Goal: Task Accomplishment & Management: Complete application form

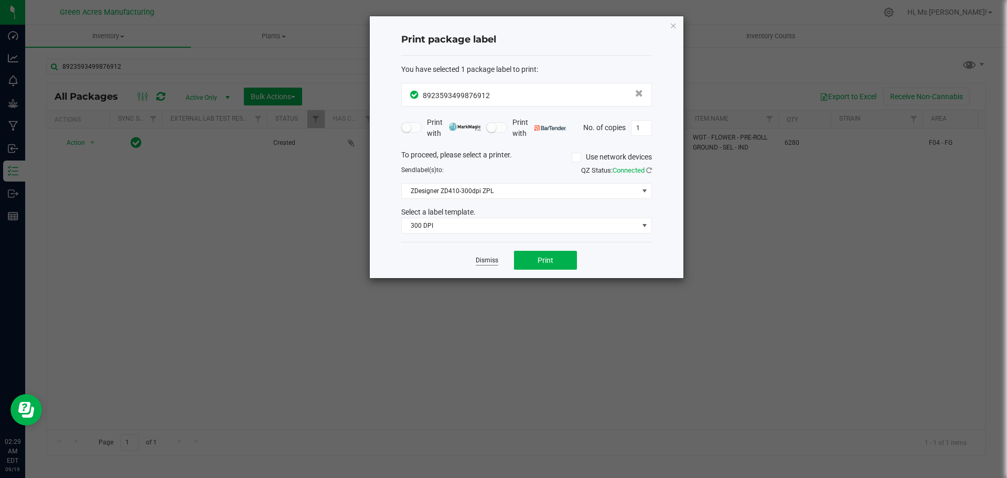
click at [490, 257] on link "Dismiss" at bounding box center [487, 260] width 23 height 9
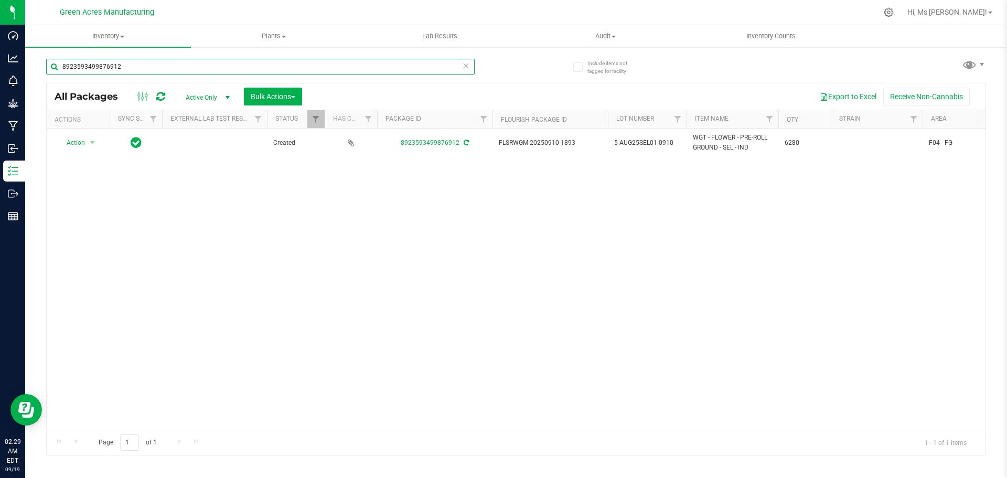
click at [225, 70] on input "8923593499876912" at bounding box center [260, 67] width 429 height 16
click at [117, 38] on span "Inventory" at bounding box center [108, 35] width 166 height 9
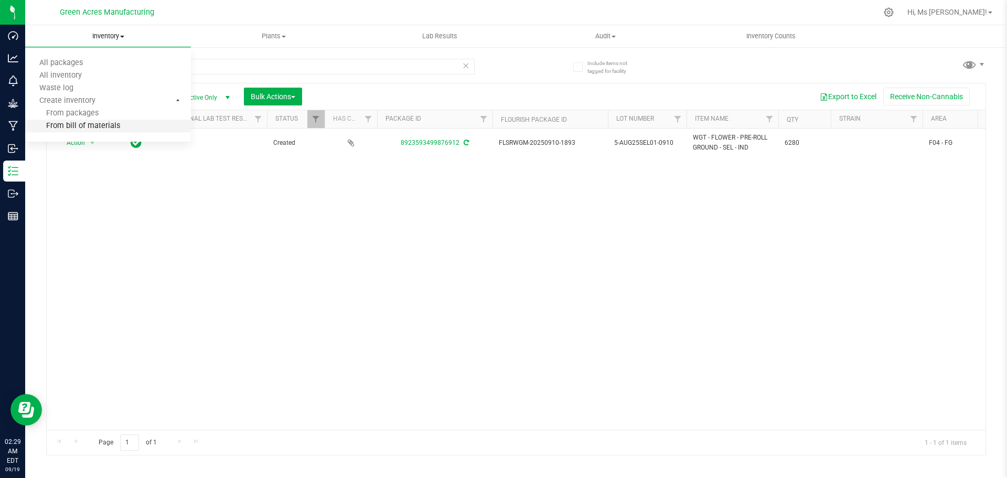
click at [120, 127] on li "From bill of materials" at bounding box center [108, 126] width 166 height 13
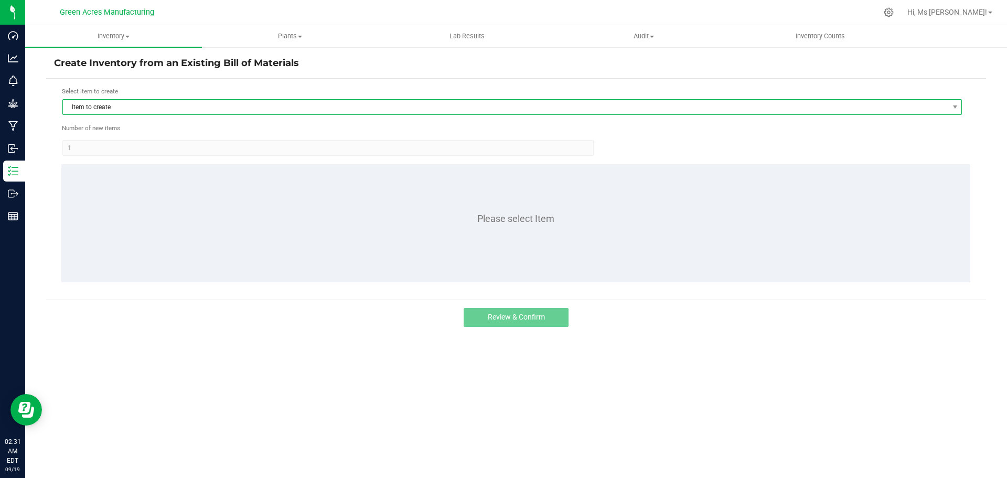
click at [256, 113] on span "Item to create" at bounding box center [506, 107] width 886 height 15
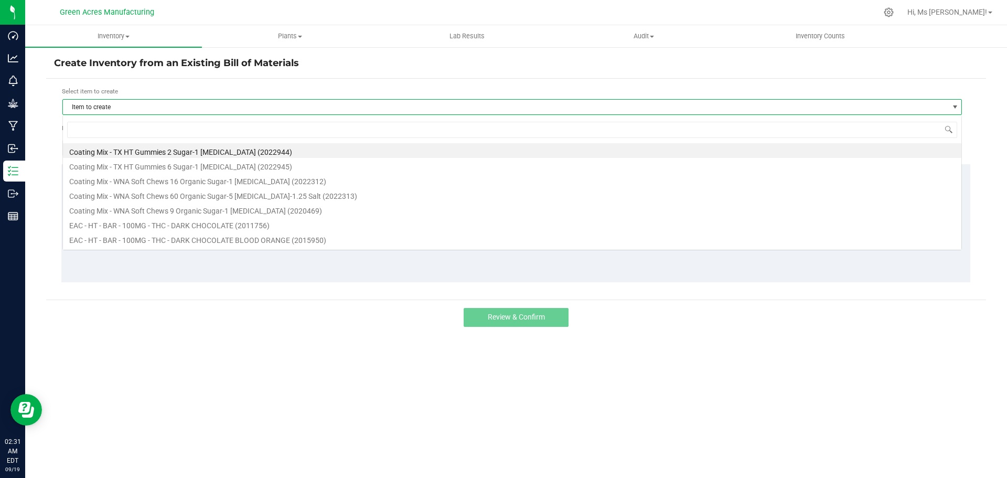
scroll to position [16, 900]
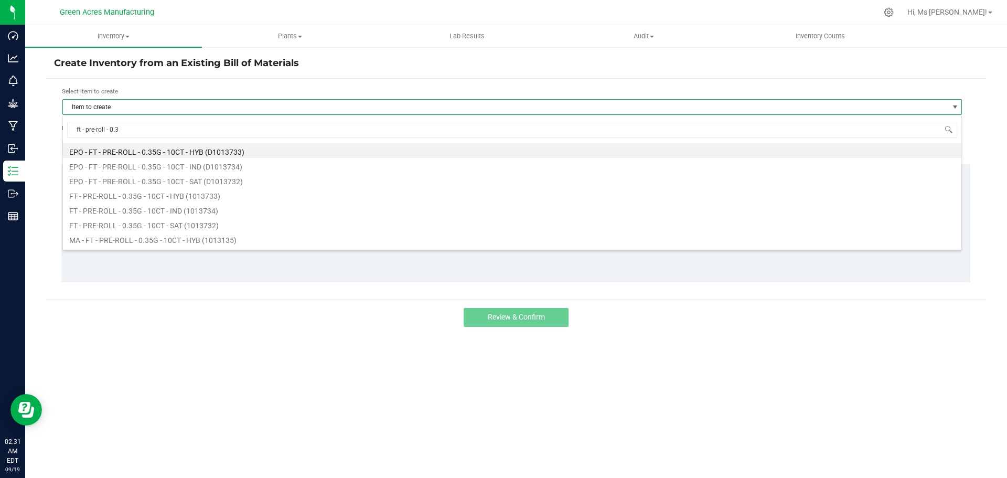
type input "ft - pre-roll - 0.35"
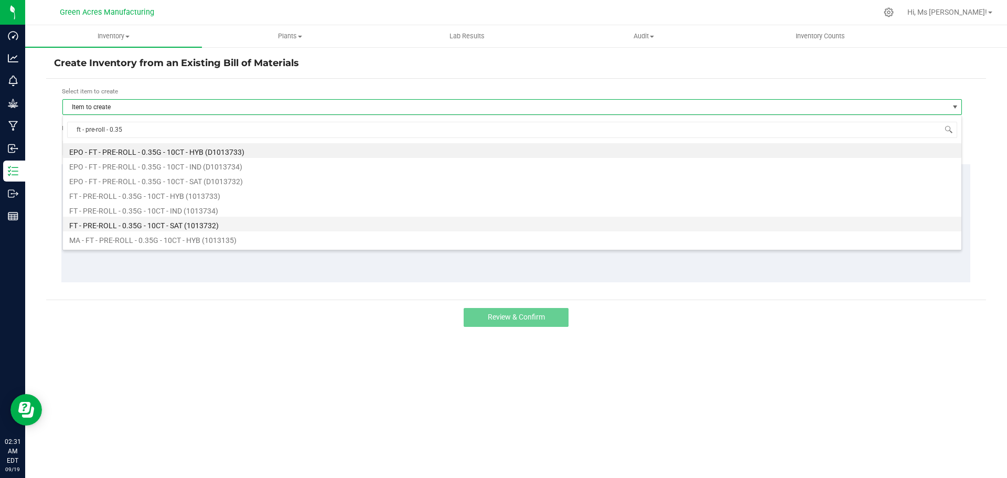
click at [194, 223] on li "FT - PRE-ROLL - 0.35G - 10CT - SAT (1013732)" at bounding box center [512, 224] width 899 height 15
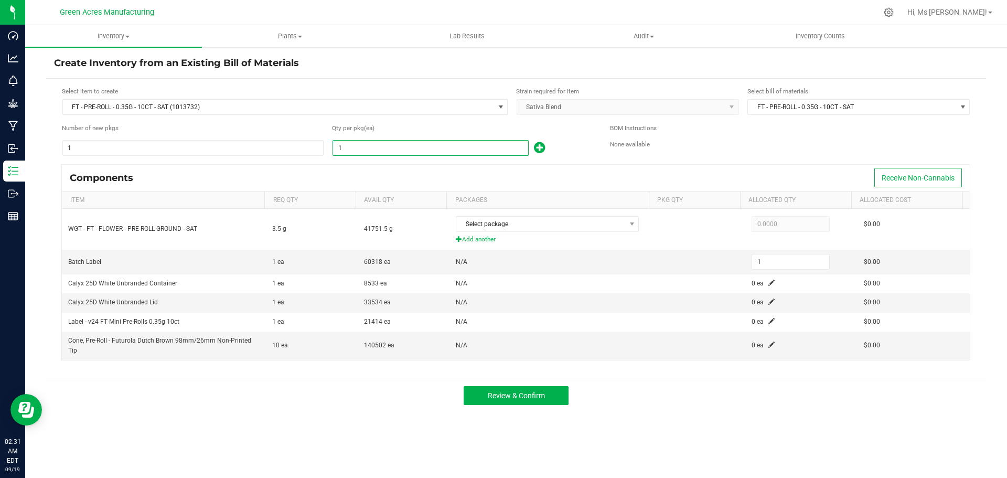
click at [411, 145] on input "1" at bounding box center [430, 148] width 195 height 15
type input "16"
type input "166"
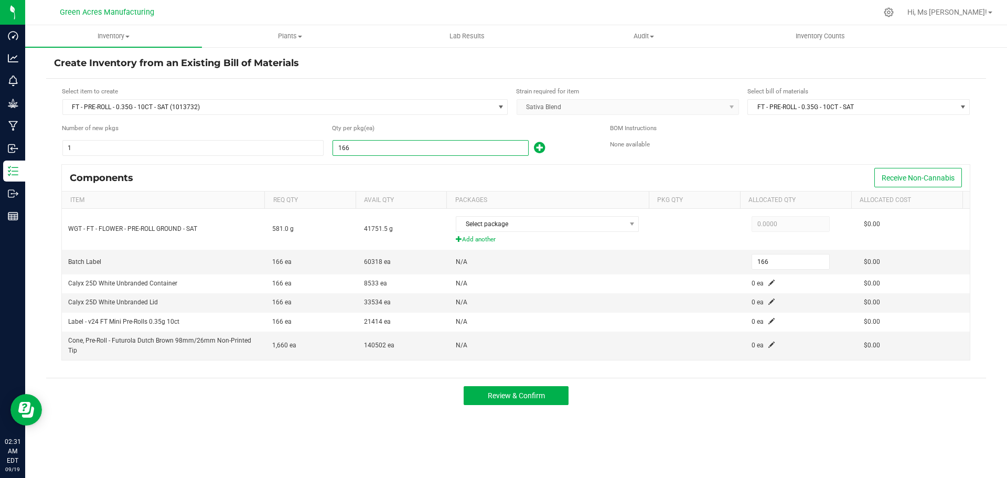
type input "1662"
type input "1,662"
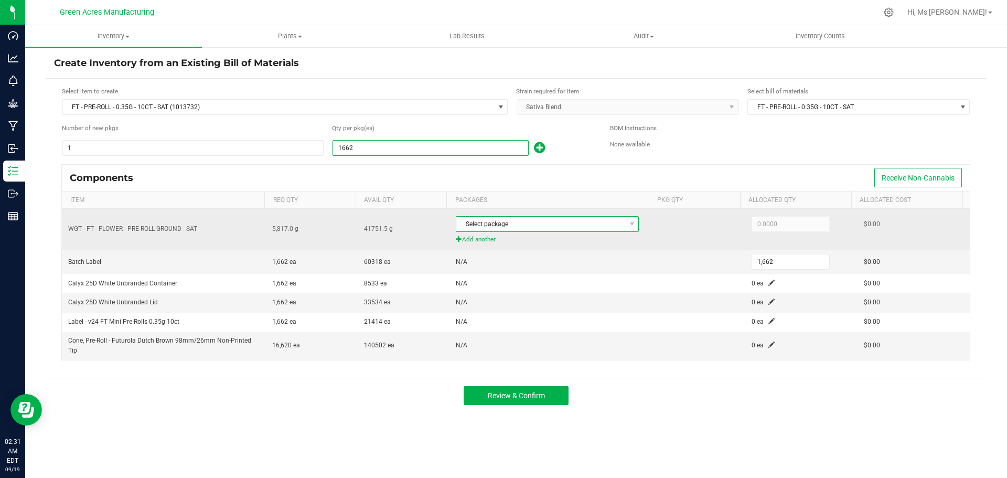
type input "1,662"
click at [614, 225] on span "Select package" at bounding box center [540, 224] width 169 height 15
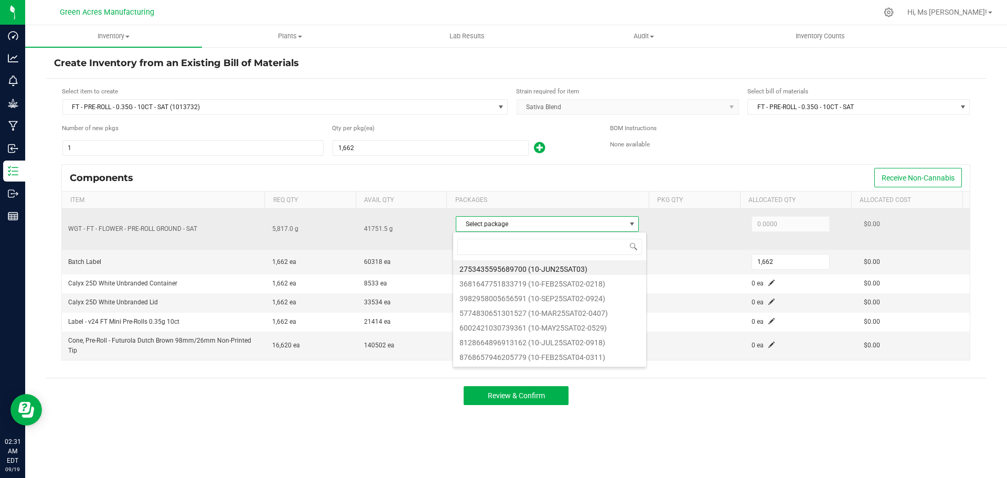
scroll to position [16, 181]
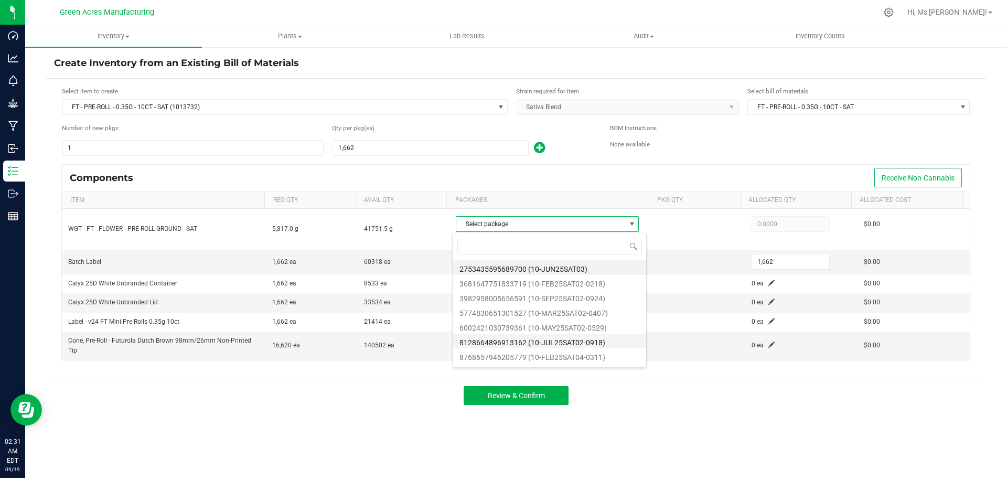
click at [603, 339] on li "8128664896913162 (10-JUL25SAT02-0918)" at bounding box center [549, 341] width 193 height 15
type input "5,817.0000"
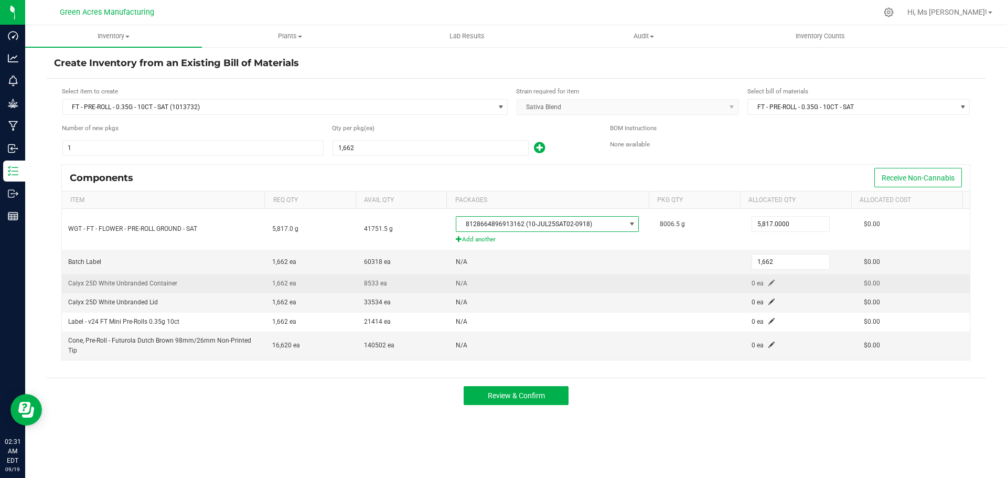
click at [765, 279] on td "0 ea" at bounding box center [801, 283] width 112 height 19
click at [769, 284] on span at bounding box center [772, 283] width 6 height 6
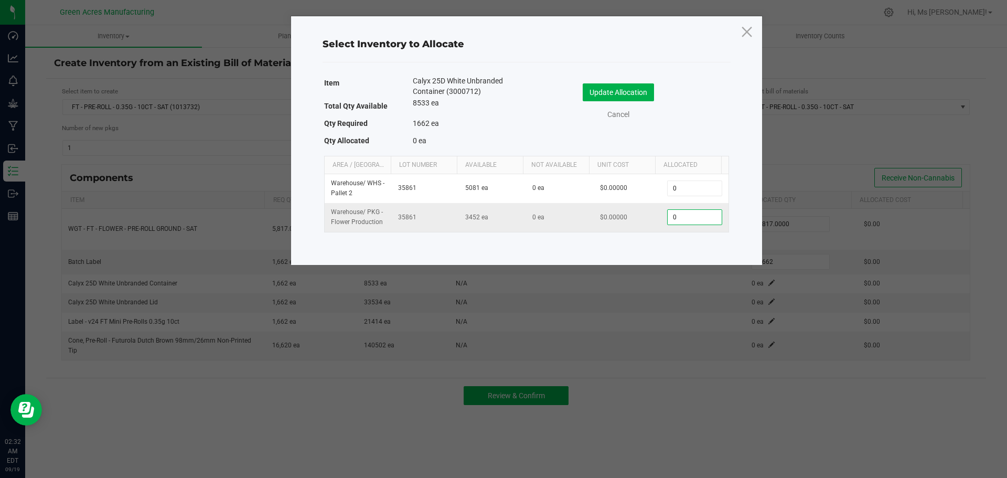
click at [707, 217] on input "0" at bounding box center [695, 217] width 54 height 15
type input "1,662"
click at [627, 86] on button "Update Allocation" at bounding box center [618, 92] width 71 height 18
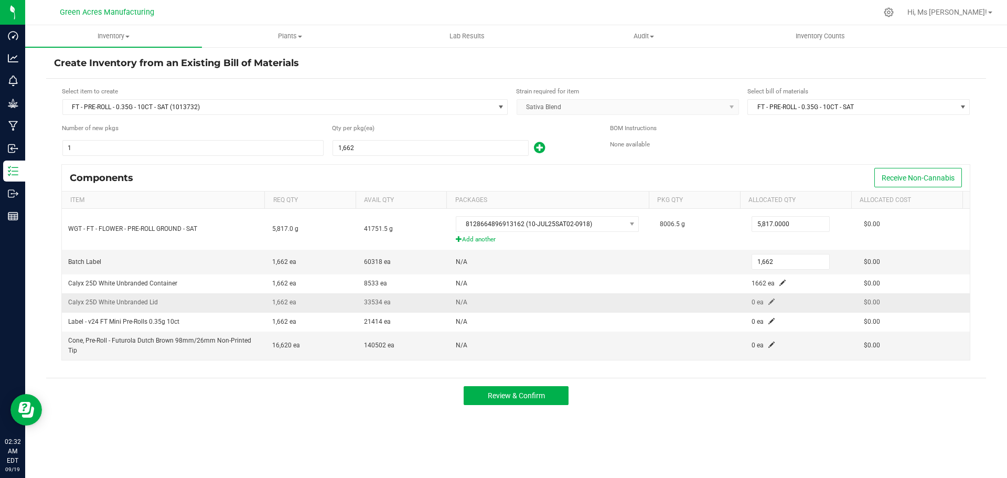
click at [769, 305] on span at bounding box center [772, 302] width 6 height 6
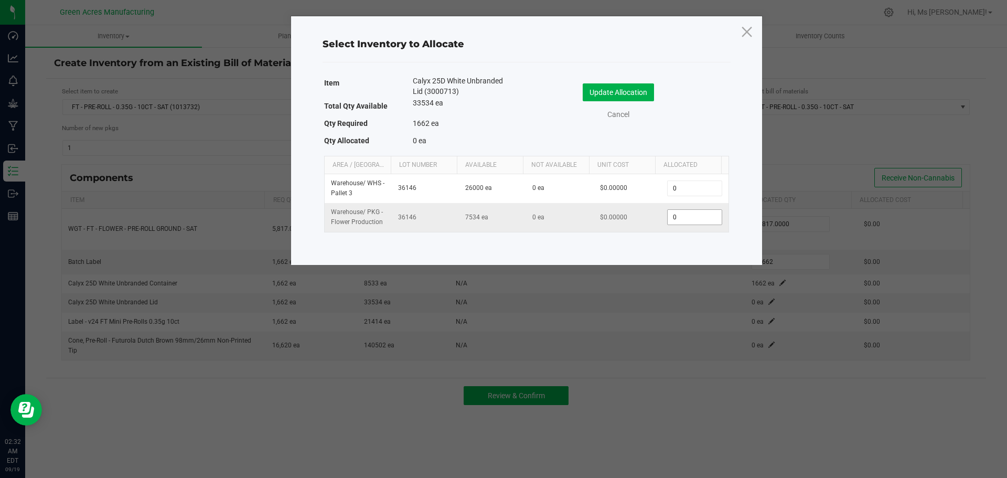
click at [701, 221] on input "0" at bounding box center [695, 217] width 54 height 15
type input "1,662"
click at [651, 91] on button "Update Allocation" at bounding box center [618, 92] width 71 height 18
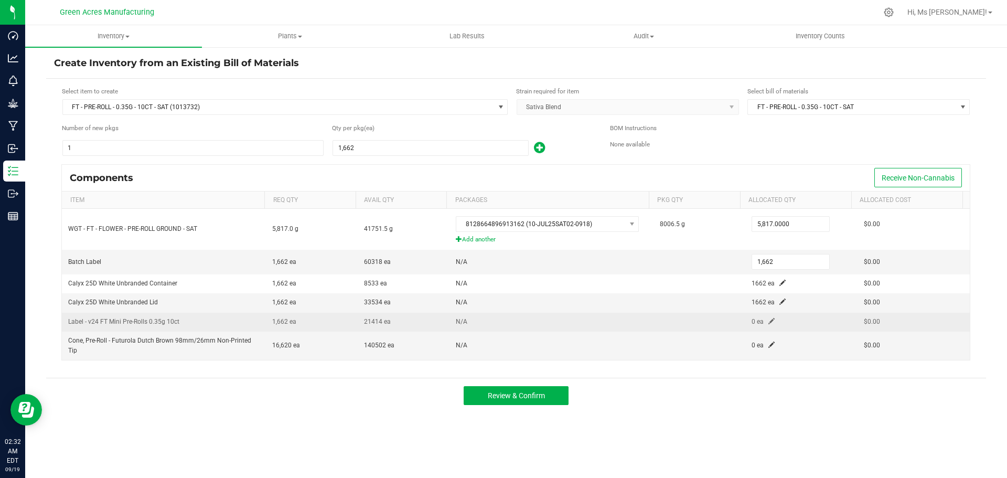
click at [769, 320] on span at bounding box center [772, 321] width 6 height 6
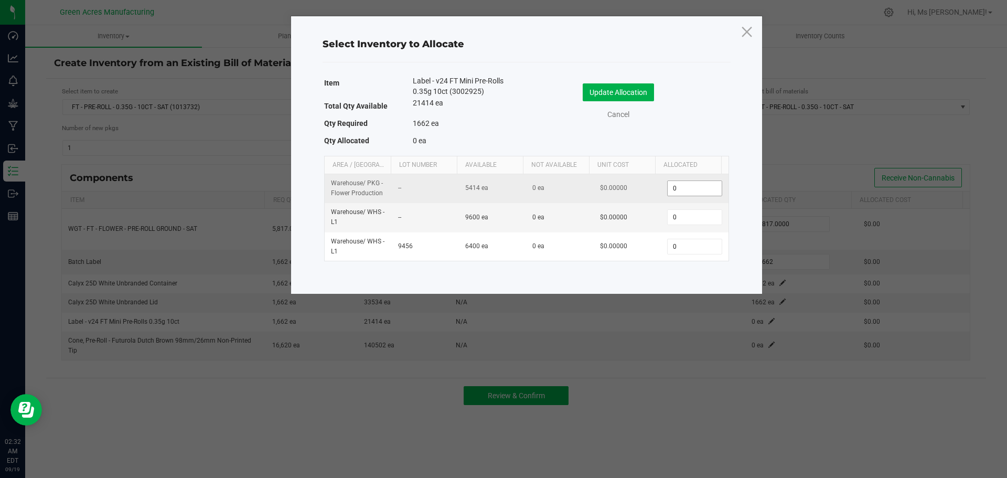
click at [698, 187] on input "0" at bounding box center [695, 188] width 54 height 15
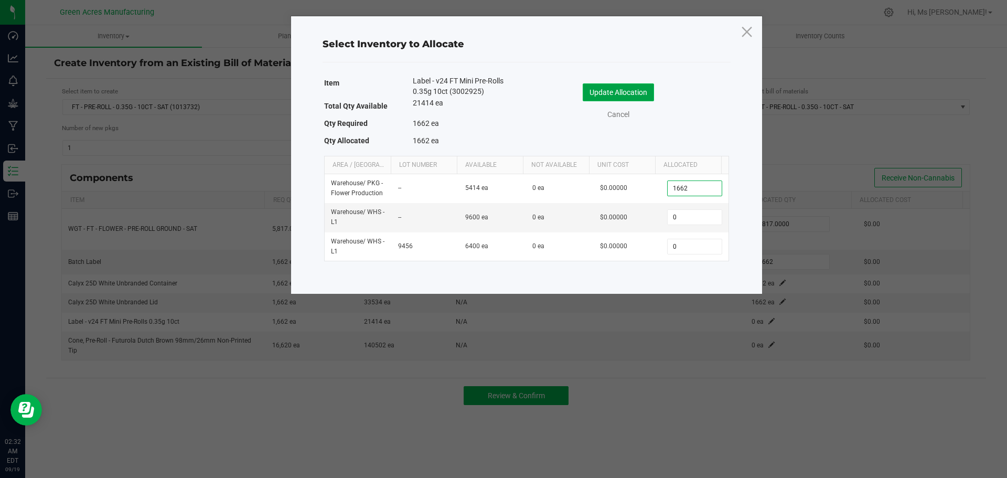
type input "1,662"
click at [640, 91] on button "Update Allocation" at bounding box center [618, 92] width 71 height 18
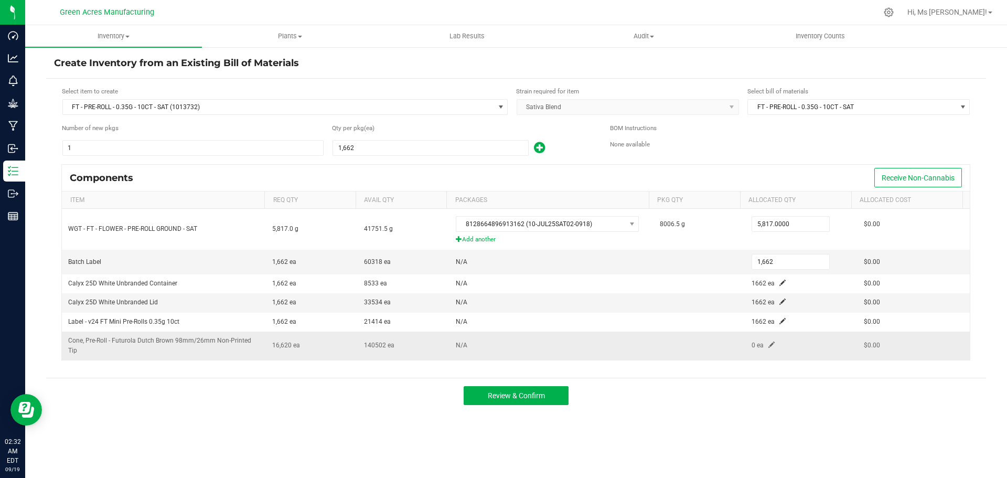
click at [769, 346] on span at bounding box center [772, 345] width 6 height 6
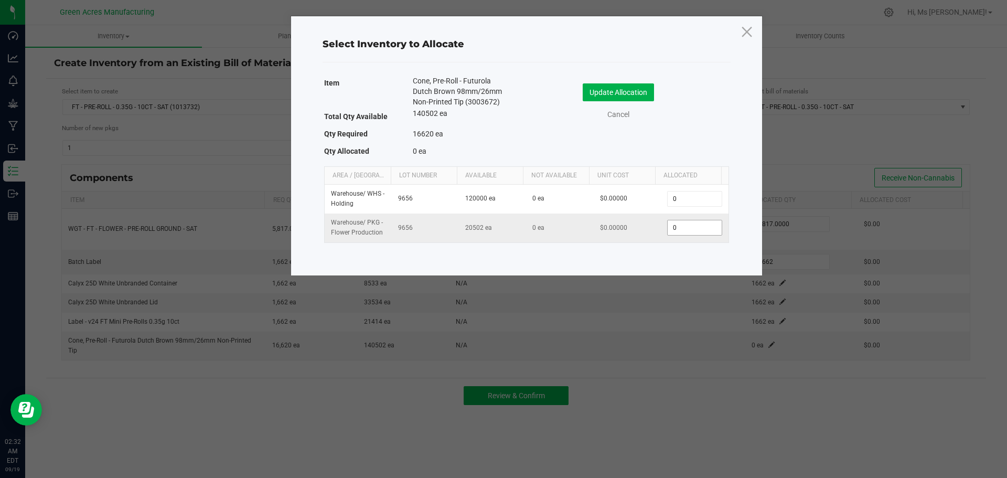
click at [698, 229] on input "0" at bounding box center [695, 227] width 54 height 15
type input "1,662"
click at [628, 94] on button "Update Allocation" at bounding box center [618, 92] width 71 height 18
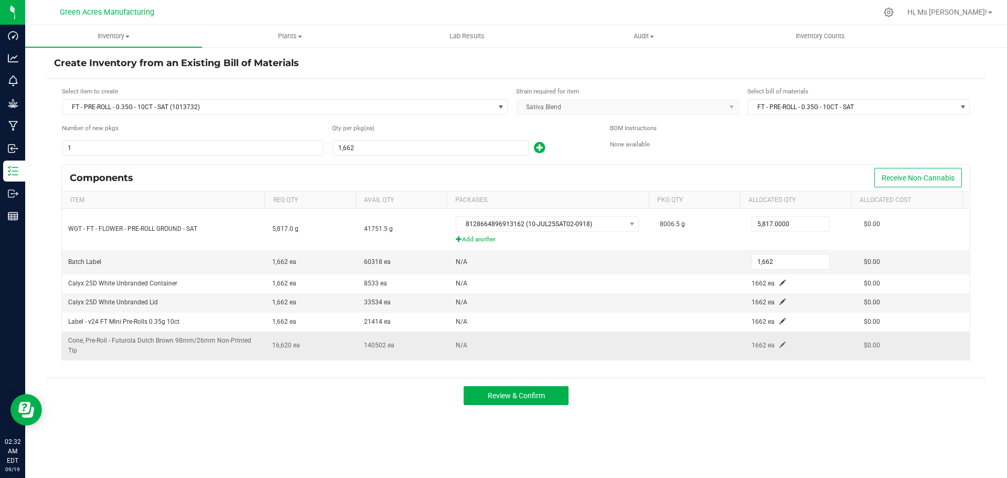
click at [780, 346] on span at bounding box center [783, 345] width 6 height 6
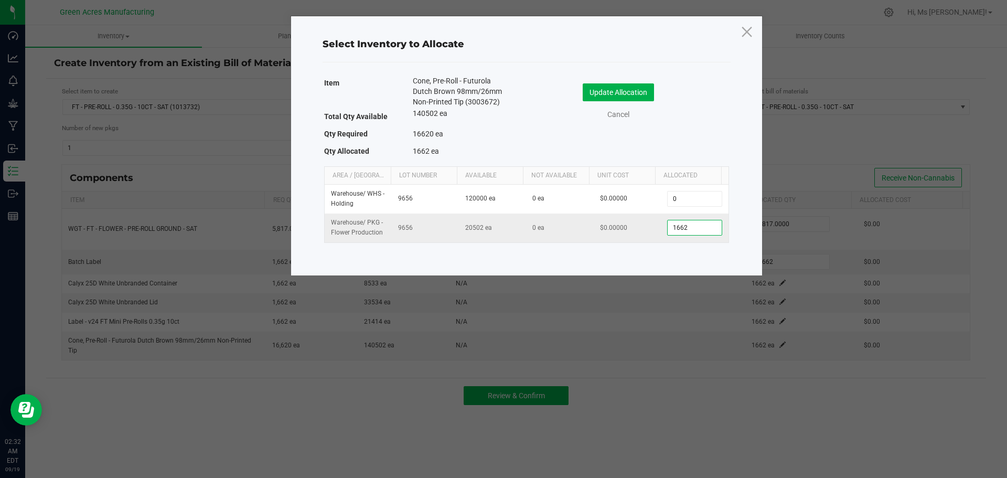
click at [696, 227] on input "1662" at bounding box center [695, 227] width 54 height 15
type input "16,620"
click at [624, 90] on button "Update Allocation" at bounding box center [618, 92] width 71 height 18
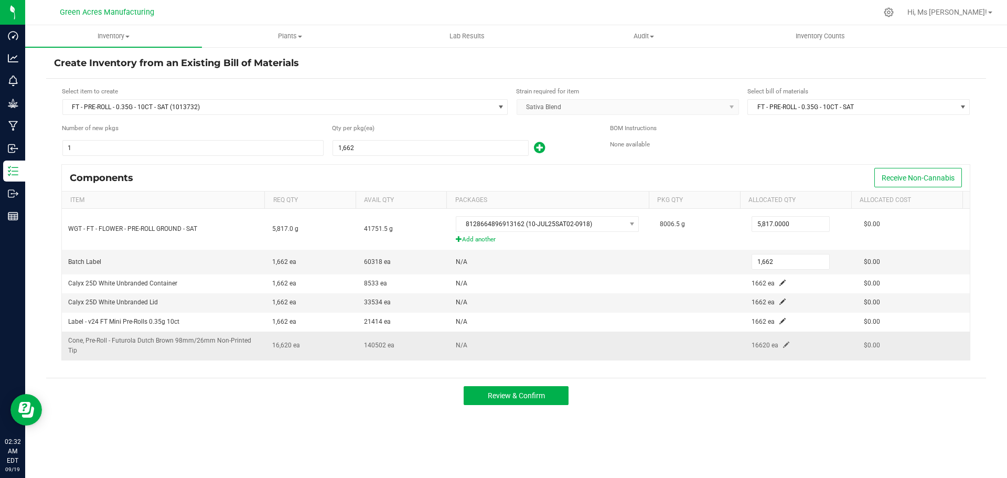
click at [783, 345] on span at bounding box center [786, 345] width 6 height 6
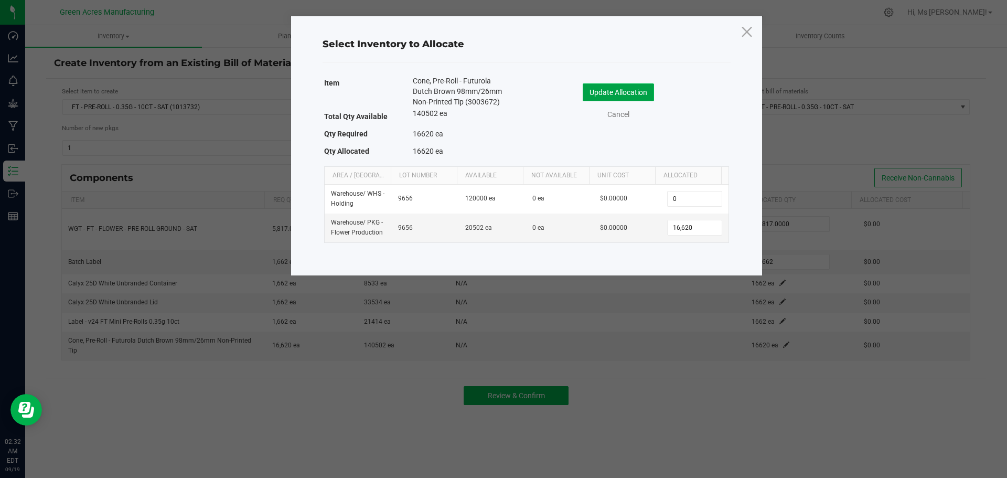
click at [631, 90] on button "Update Allocation" at bounding box center [618, 92] width 71 height 18
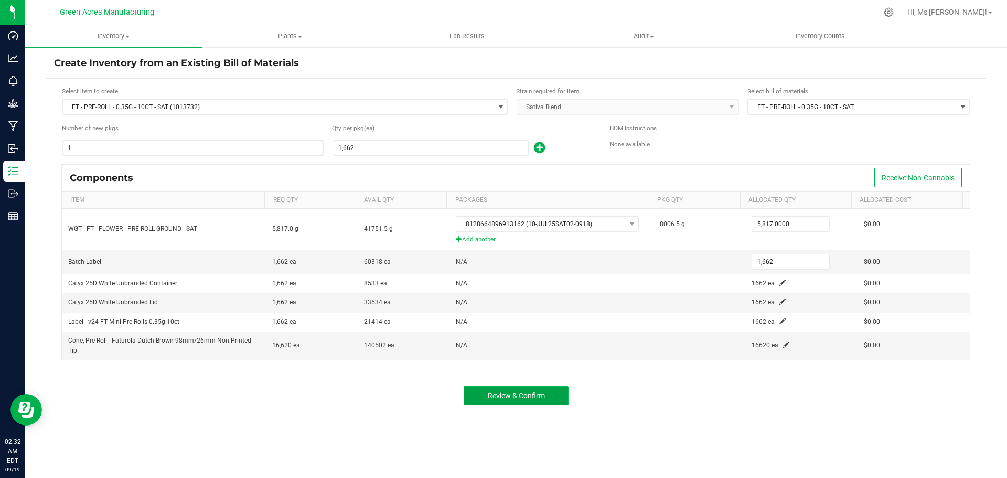
click at [526, 393] on span "Review & Confirm" at bounding box center [516, 395] width 57 height 8
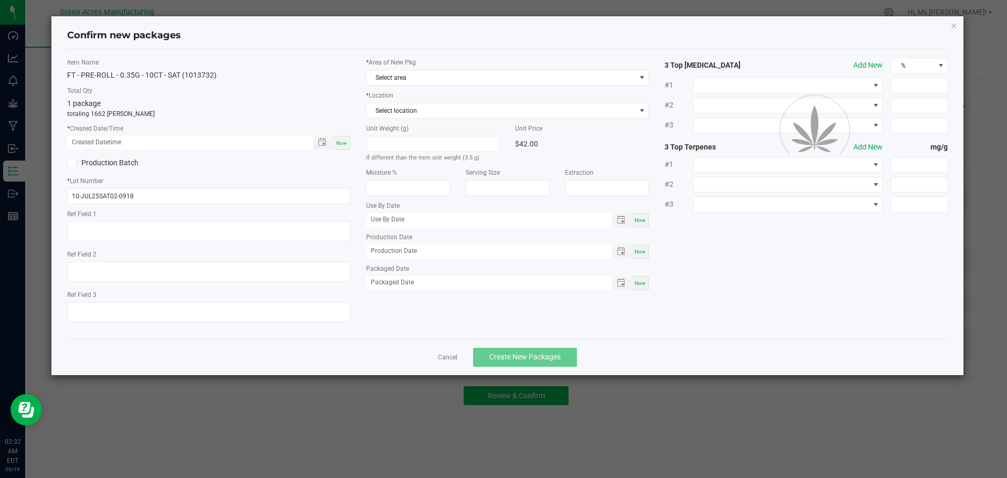
click at [345, 141] on span "Now" at bounding box center [341, 143] width 11 height 6
type input "[DATE] 02:32 AM"
click at [427, 79] on span "Select area" at bounding box center [501, 77] width 269 height 15
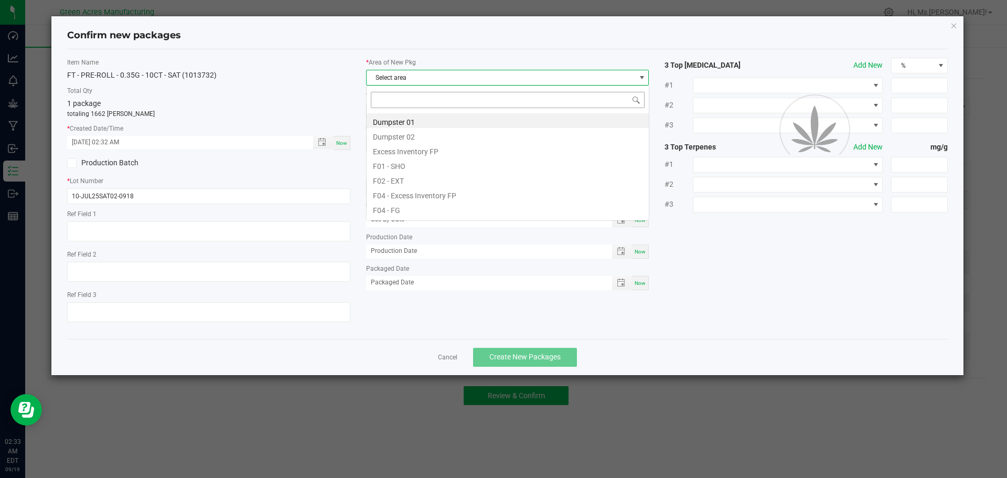
scroll to position [16, 283]
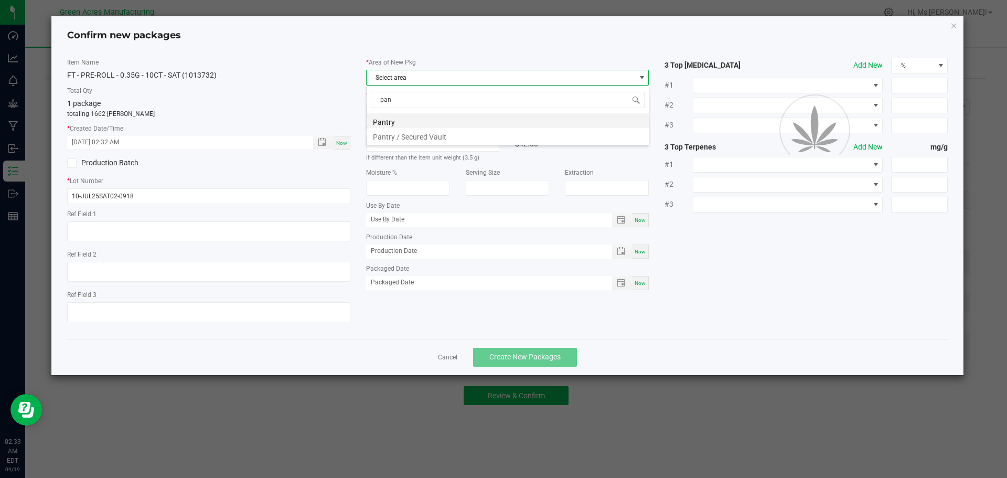
type input "pant"
click at [423, 138] on li "Pantry / Secured Vault" at bounding box center [508, 135] width 282 height 15
click at [441, 109] on span "Select location" at bounding box center [501, 110] width 269 height 15
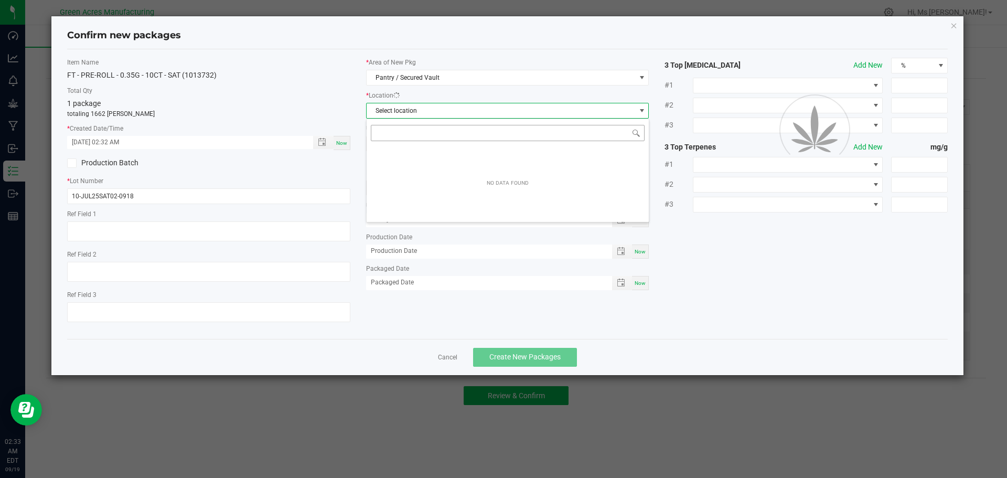
click at [433, 128] on input "NO DATA FOUND" at bounding box center [508, 133] width 274 height 16
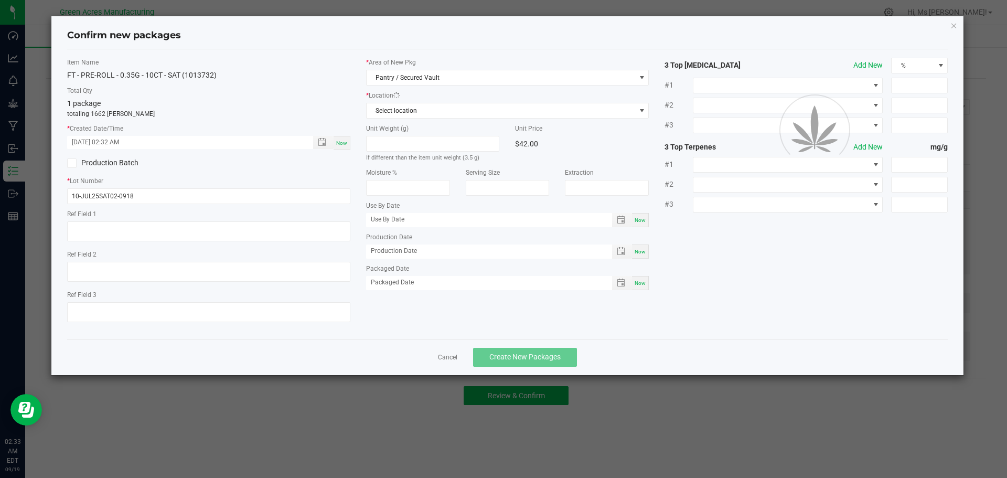
click at [753, 236] on div "Item Name FT - PRE-ROLL - 0.35G - 10CT - SAT (1013732) Total Qty 1 package tota…" at bounding box center [507, 194] width 897 height 273
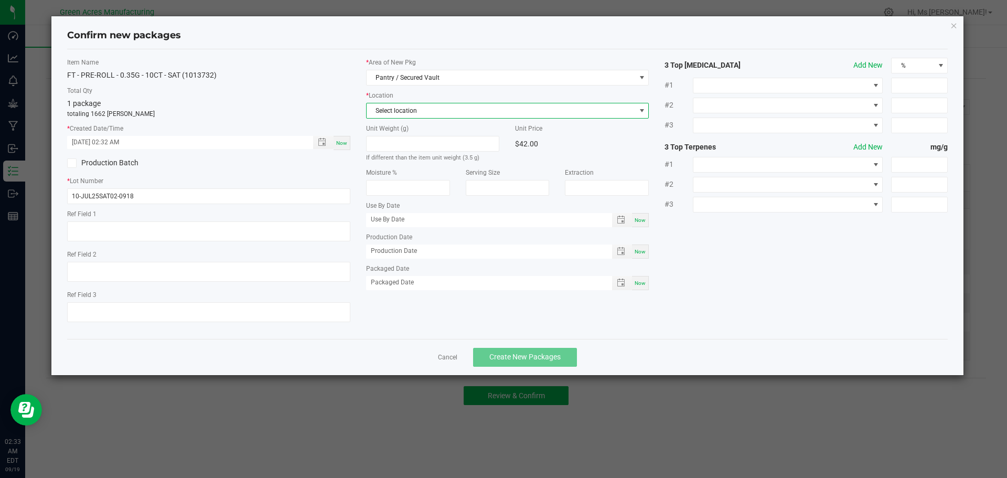
click at [641, 118] on span "Select location" at bounding box center [507, 111] width 283 height 16
click at [531, 168] on li "Intake" at bounding box center [508, 168] width 282 height 15
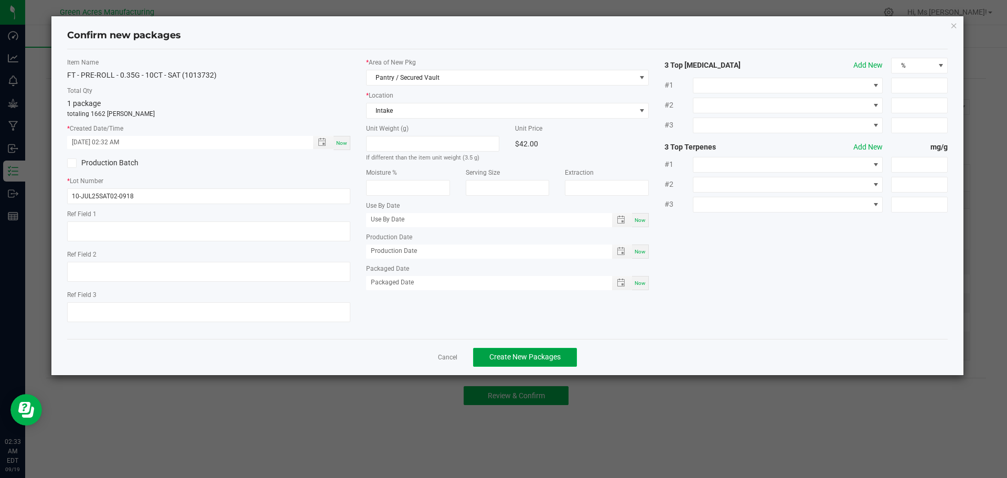
click at [570, 358] on button "Create New Packages" at bounding box center [525, 357] width 104 height 19
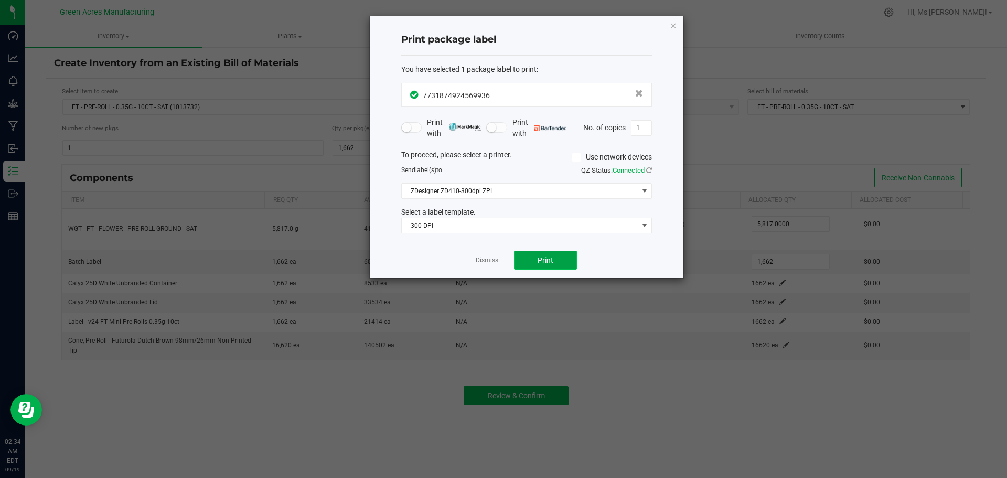
click at [537, 259] on button "Print" at bounding box center [545, 260] width 63 height 19
click at [538, 258] on span "Print" at bounding box center [546, 260] width 16 height 8
click at [556, 263] on button "Print" at bounding box center [545, 260] width 63 height 19
drag, startPoint x: 488, startPoint y: 237, endPoint x: 484, endPoint y: 262, distance: 26.0
click at [484, 260] on div "Print package label You have selected 1 package label to print : 77318749245699…" at bounding box center [527, 147] width 314 height 262
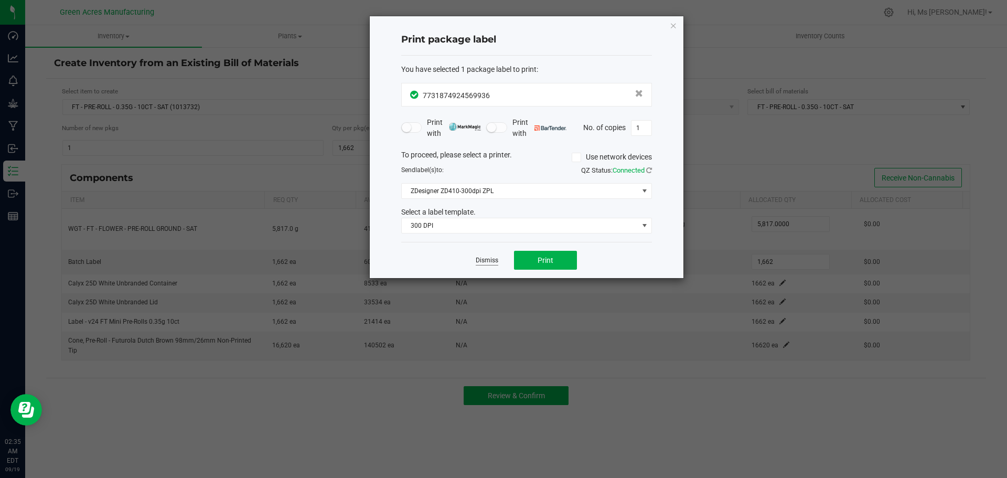
click at [484, 265] on link "Dismiss" at bounding box center [487, 260] width 23 height 9
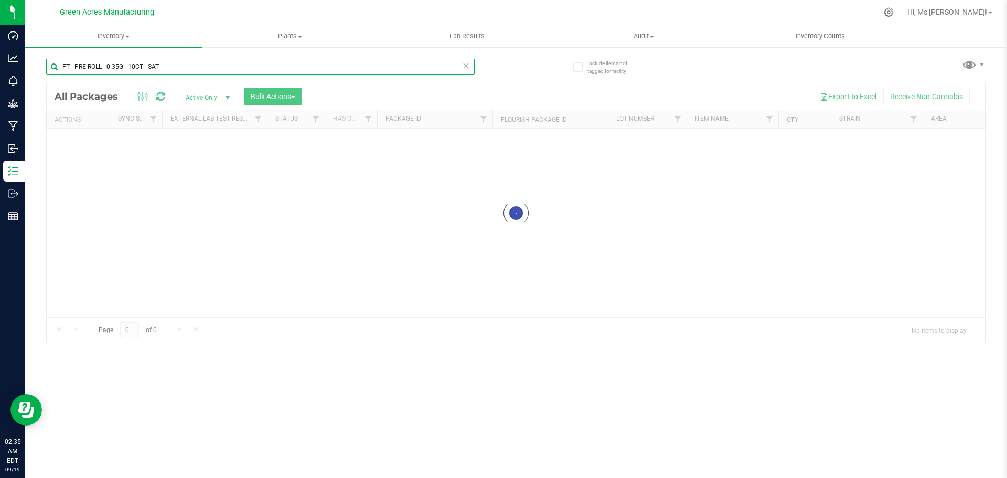
click at [198, 69] on input "FT - PRE-ROLL - 0.35G - 10CT - SAT" at bounding box center [260, 67] width 429 height 16
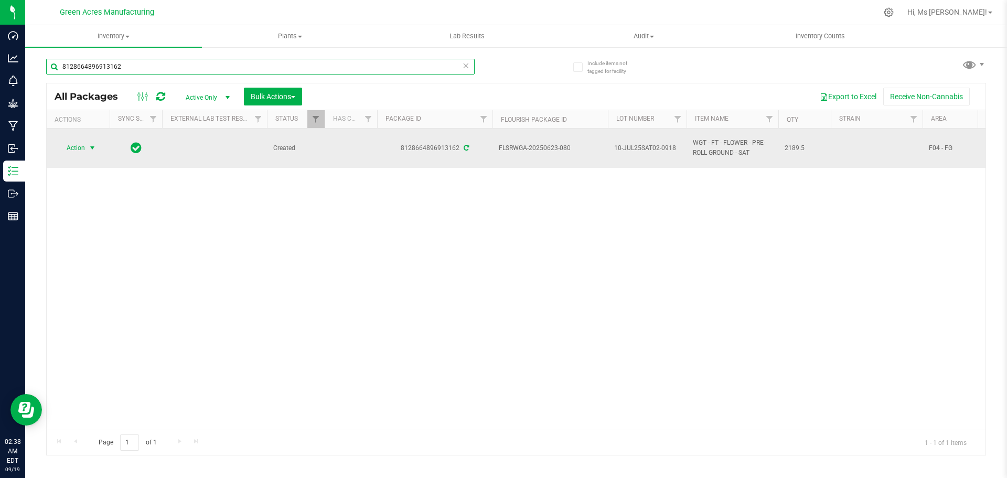
type input "8128664896913162"
click at [94, 151] on span "select" at bounding box center [92, 148] width 8 height 8
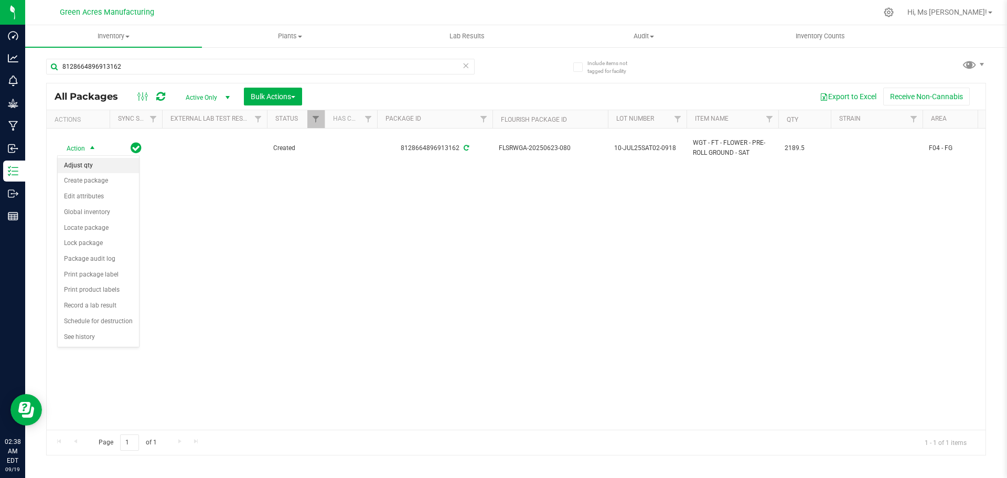
click at [99, 161] on li "Adjust qty" at bounding box center [98, 166] width 81 height 16
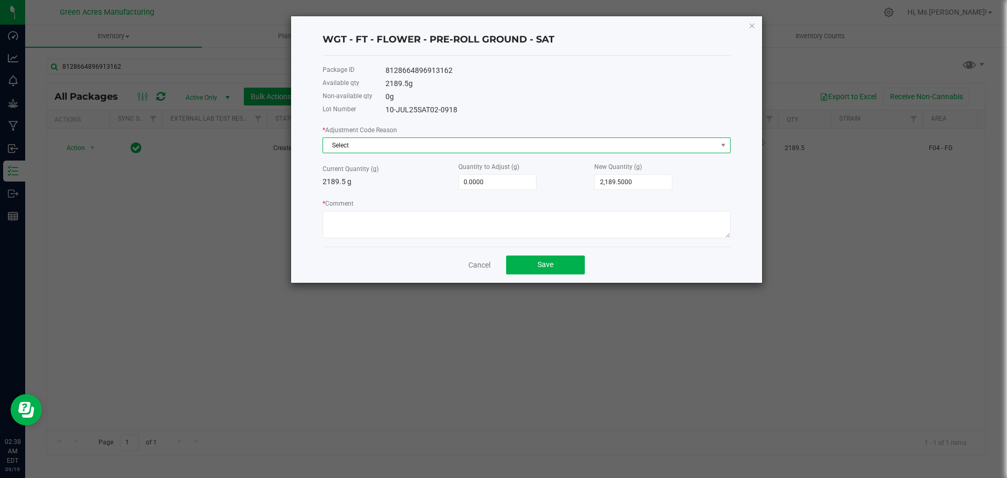
click at [386, 144] on span "Select" at bounding box center [520, 145] width 394 height 15
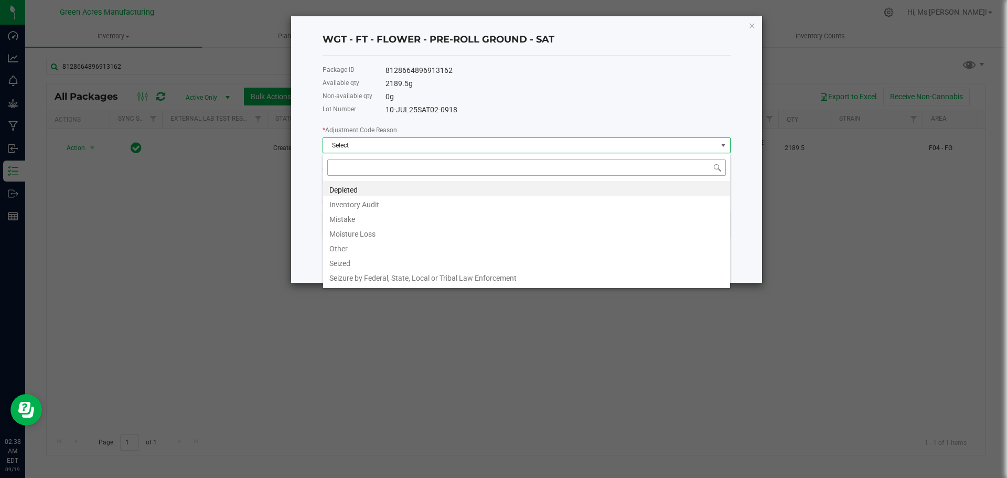
scroll to position [16, 408]
click at [379, 186] on li "Depleted" at bounding box center [526, 188] width 407 height 15
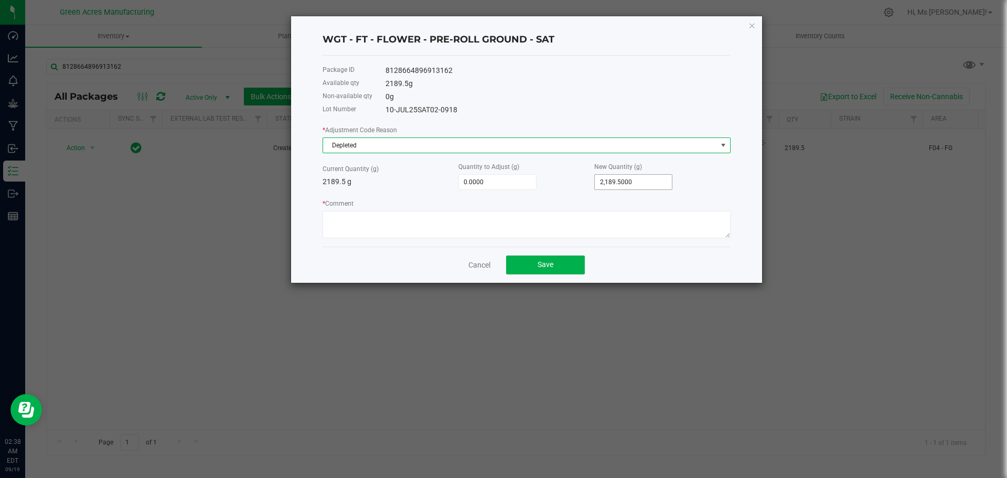
type input "2189.5"
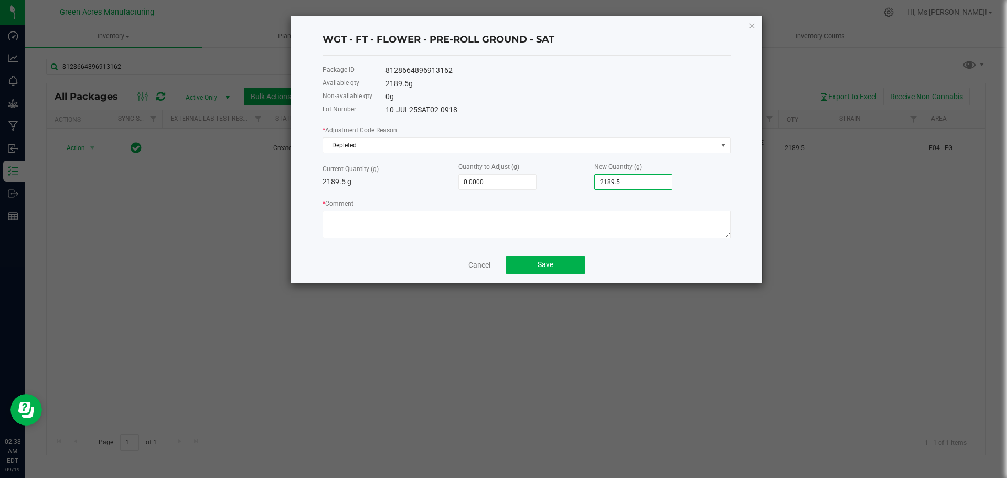
click at [643, 183] on input "2189.5" at bounding box center [633, 182] width 77 height 15
type input "-2,181.5000"
type input "8"
type input "-2,104.5000"
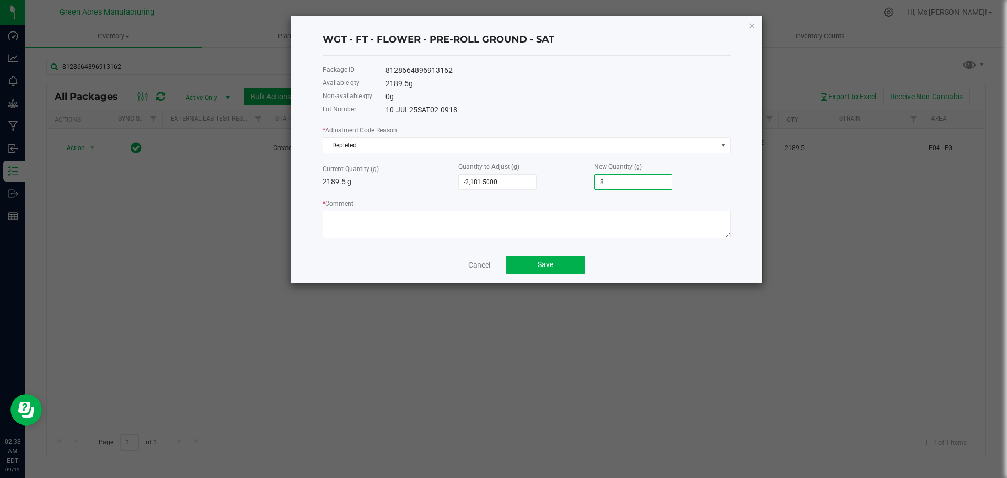
type input "85"
type input "-1,339.5000"
type input "850.0000"
click at [552, 271] on button "Save" at bounding box center [545, 264] width 79 height 19
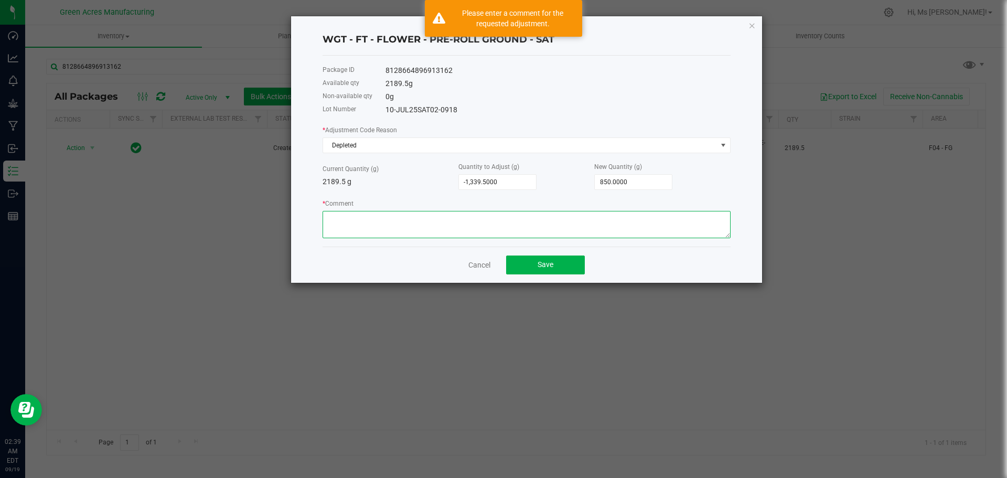
click at [420, 219] on textarea "* Comment" at bounding box center [527, 224] width 408 height 27
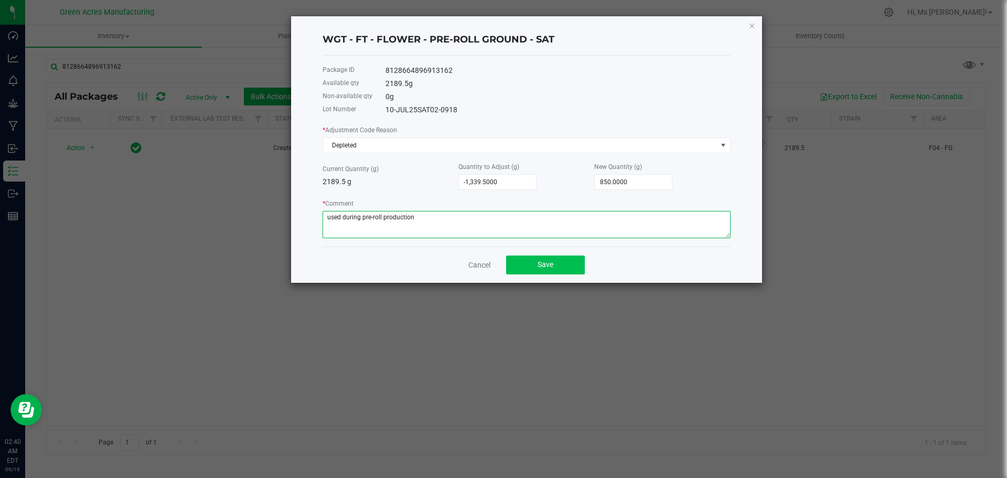
type textarea "used during pre-roll production"
click at [544, 268] on span "Save" at bounding box center [546, 264] width 16 height 8
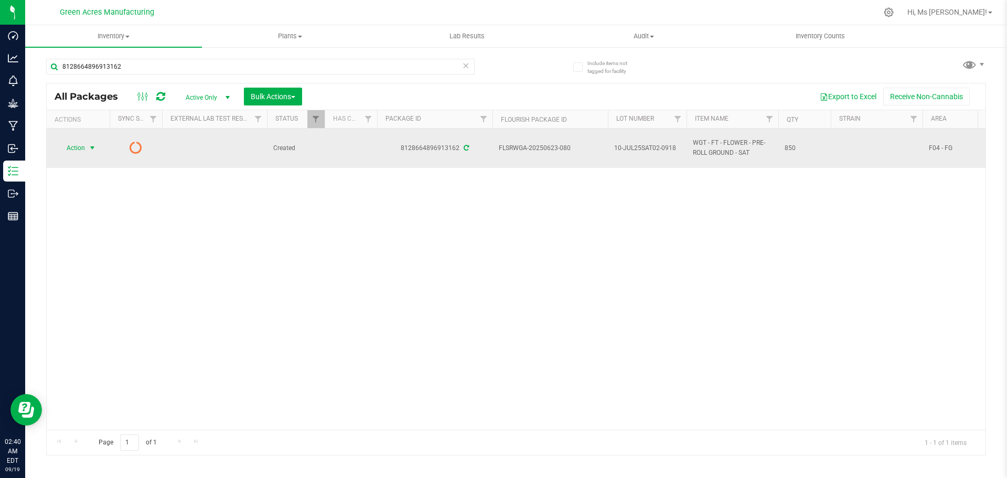
click at [78, 151] on span "Action" at bounding box center [71, 148] width 28 height 15
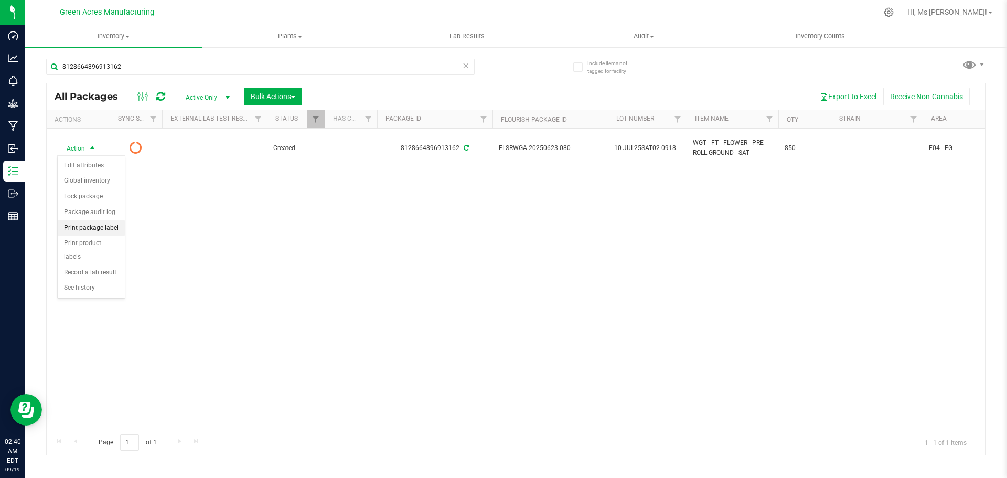
click at [112, 231] on li "Print package label" at bounding box center [91, 228] width 67 height 16
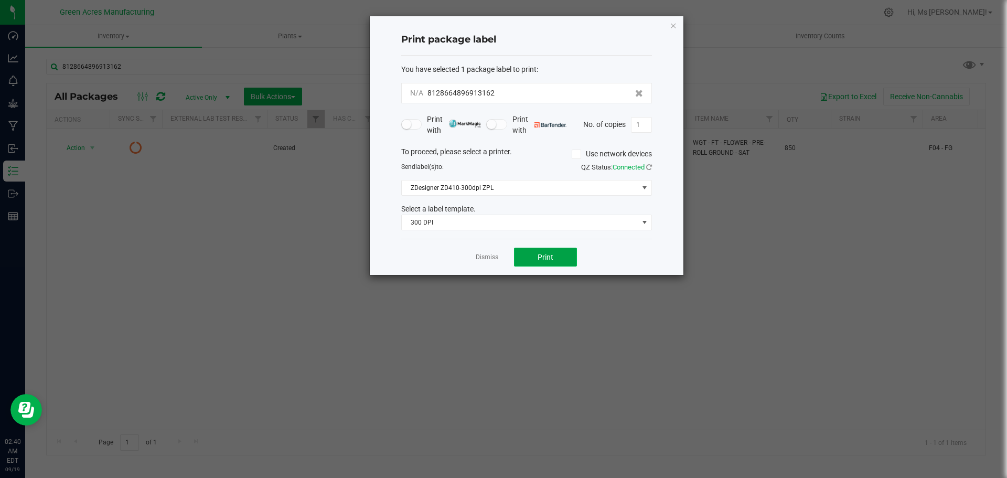
click at [542, 253] on span "Print" at bounding box center [546, 257] width 16 height 8
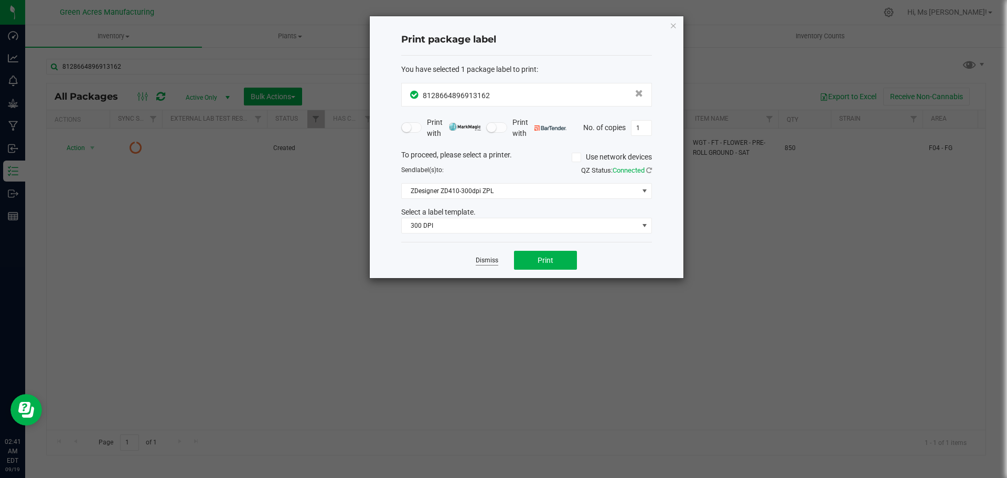
click at [492, 260] on link "Dismiss" at bounding box center [487, 260] width 23 height 9
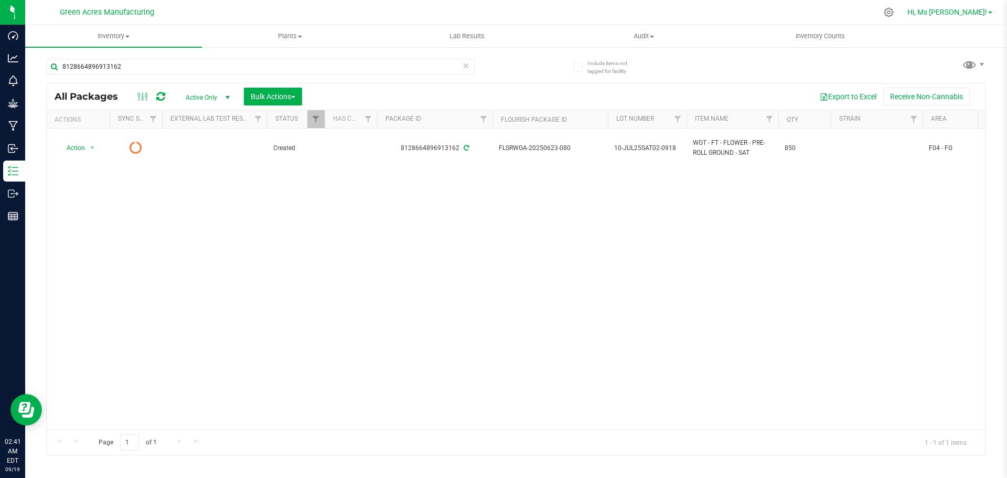
click at [951, 14] on span "Hi, Ms [PERSON_NAME]!" at bounding box center [948, 12] width 80 height 8
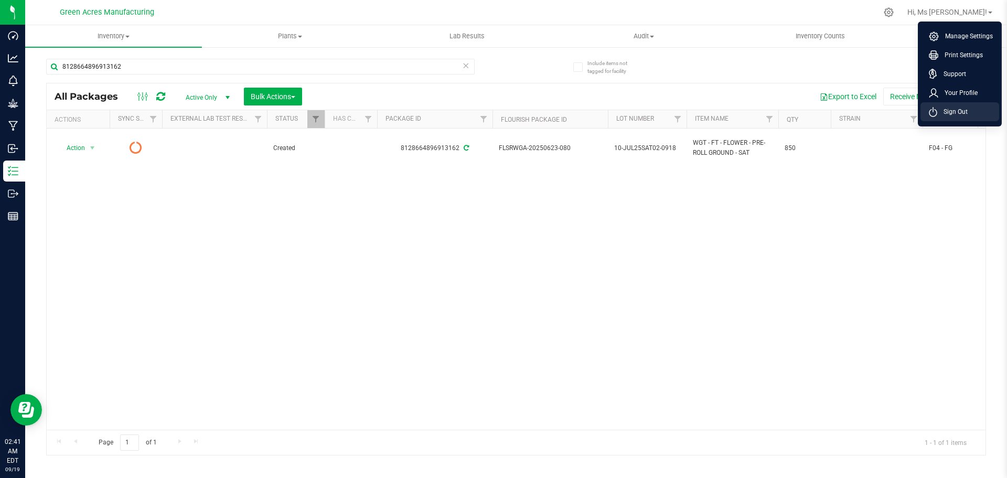
click at [969, 108] on li "Sign Out" at bounding box center [960, 111] width 79 height 19
